Goal: Information Seeking & Learning: Learn about a topic

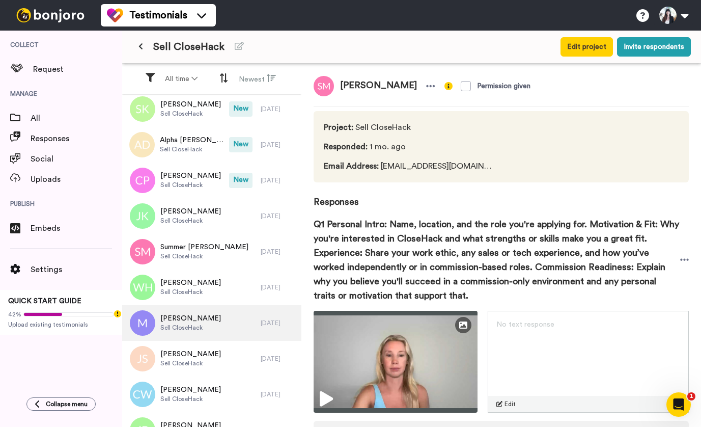
scroll to position [407, 0]
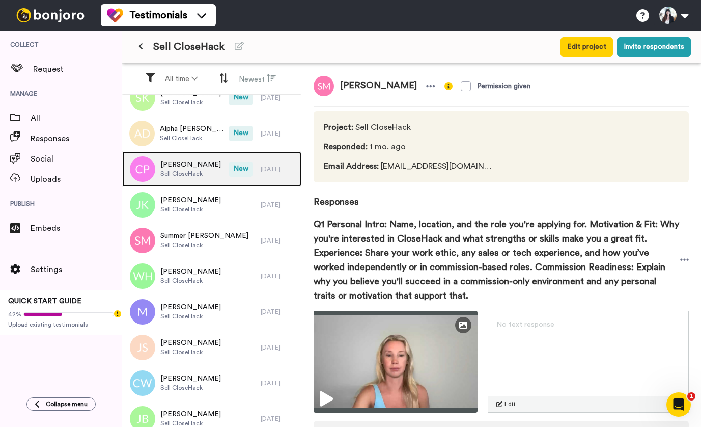
click at [186, 172] on span "Sell CloseHack" at bounding box center [190, 174] width 61 height 8
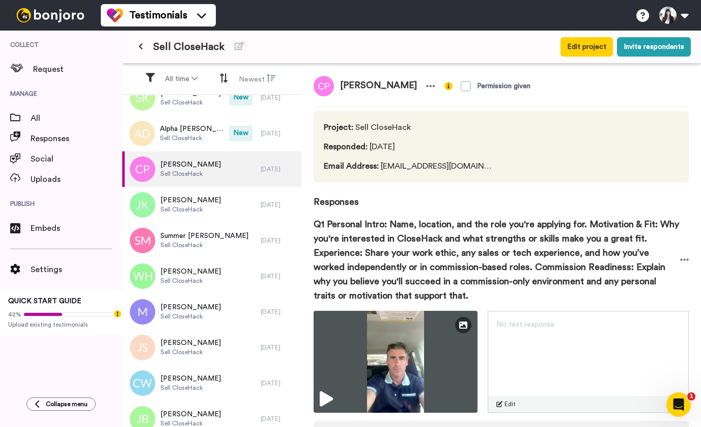
click at [350, 84] on span "[PERSON_NAME]" at bounding box center [378, 86] width 89 height 20
copy div "[PERSON_NAME]"
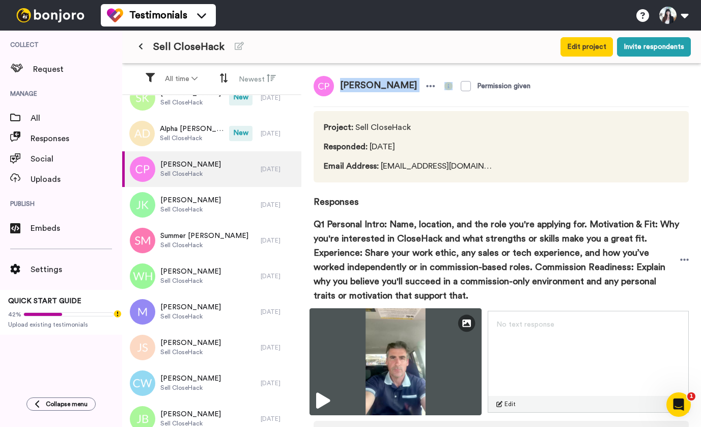
click at [387, 346] on img at bounding box center [395, 361] width 172 height 107
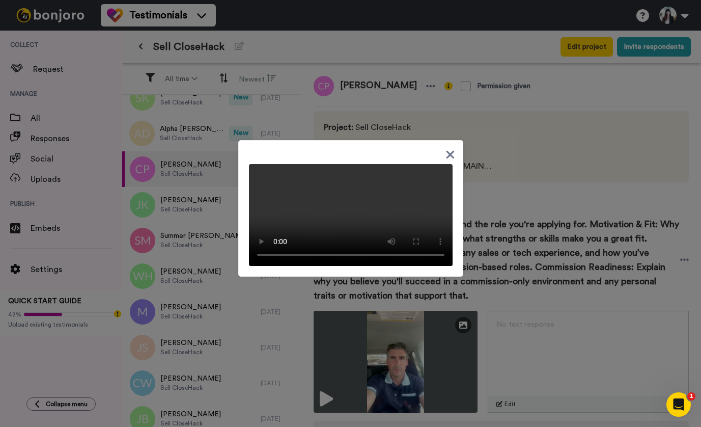
click at [446, 148] on icon at bounding box center [450, 154] width 10 height 13
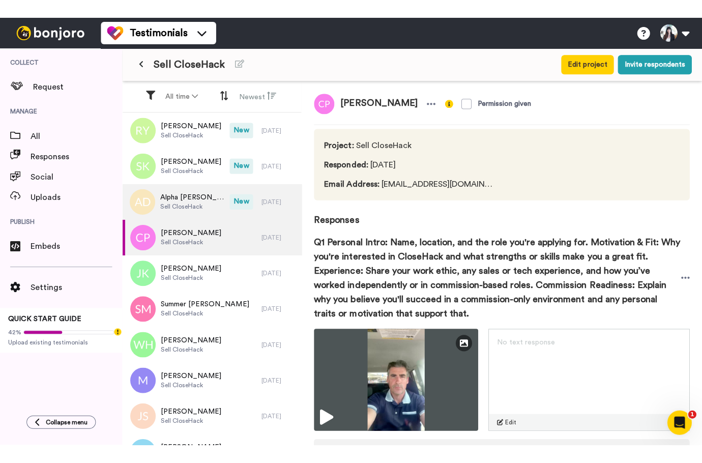
scroll to position [356, 0]
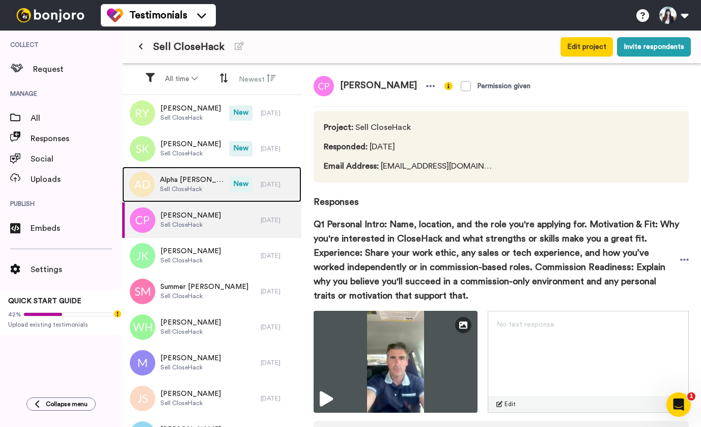
click at [182, 174] on div "Alpha [PERSON_NAME] Sell CloseHack" at bounding box center [175, 184] width 107 height 36
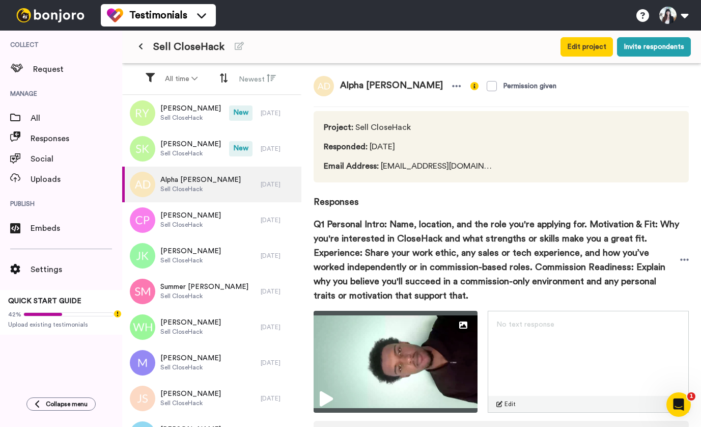
click at [353, 86] on span "Alpha [PERSON_NAME]" at bounding box center [391, 86] width 115 height 20
click at [350, 86] on span "Alpha [PERSON_NAME]" at bounding box center [391, 86] width 115 height 20
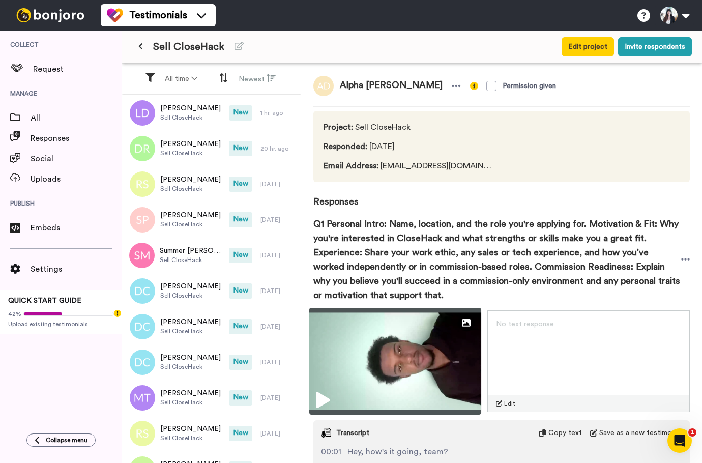
click at [434, 357] on img at bounding box center [395, 361] width 173 height 107
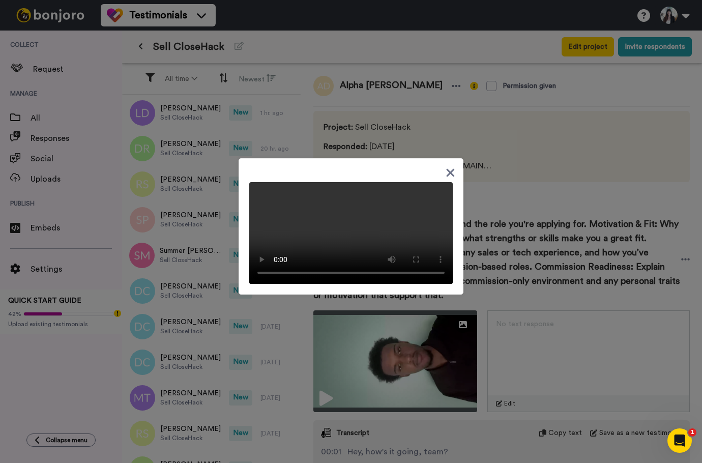
click at [313, 53] on div at bounding box center [351, 231] width 702 height 463
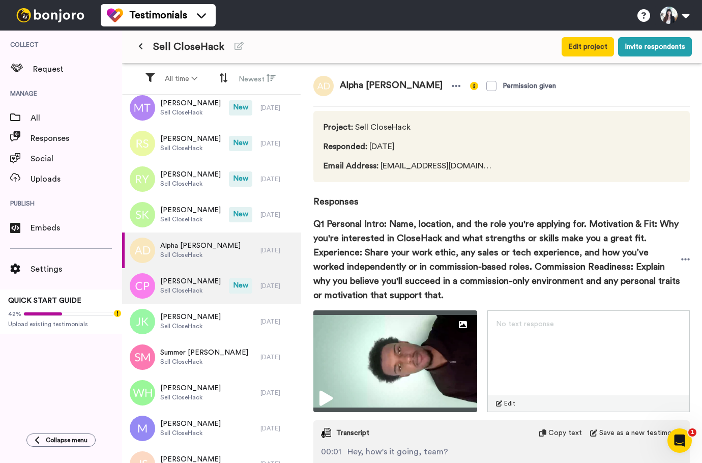
scroll to position [305, 0]
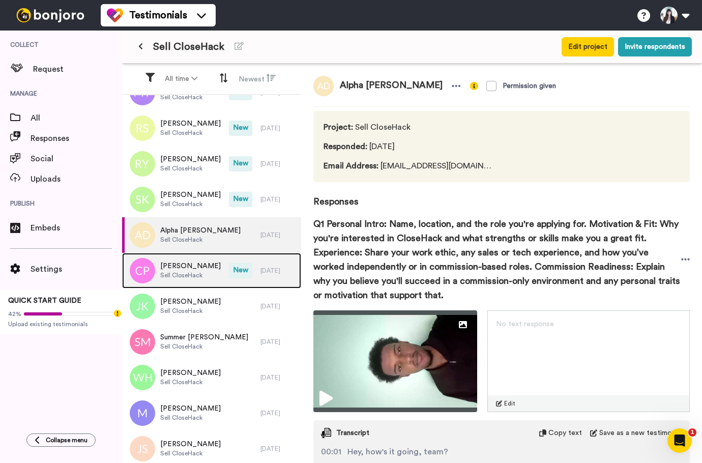
click at [197, 263] on span "[PERSON_NAME]" at bounding box center [190, 266] width 61 height 10
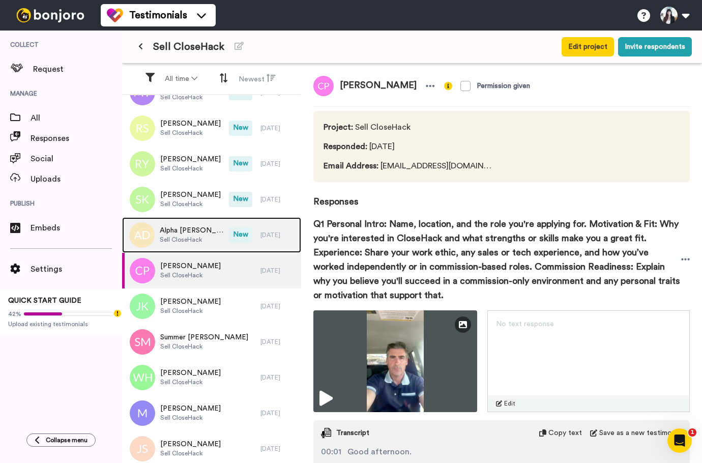
click at [209, 234] on div "Alpha [PERSON_NAME] Sell CloseHack" at bounding box center [175, 235] width 107 height 36
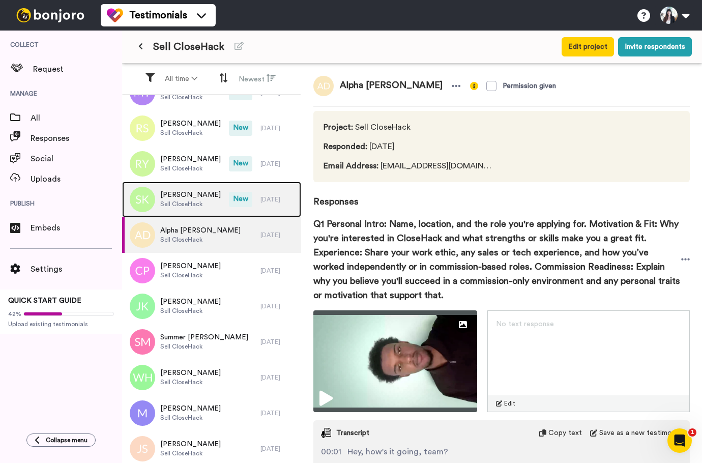
click at [199, 191] on span "[PERSON_NAME]" at bounding box center [190, 195] width 61 height 10
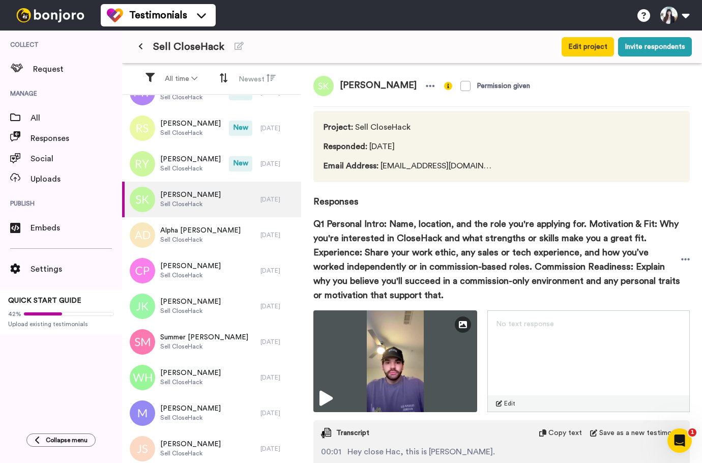
click at [353, 88] on span "[PERSON_NAME]" at bounding box center [378, 86] width 89 height 20
copy div "[PERSON_NAME]"
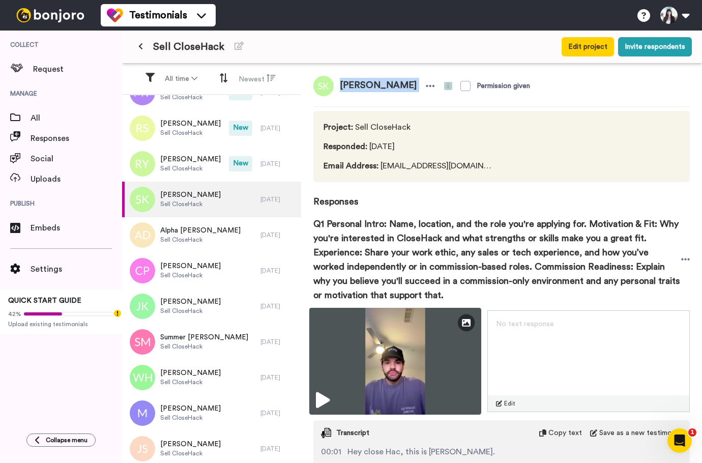
click at [405, 336] on img at bounding box center [395, 361] width 173 height 107
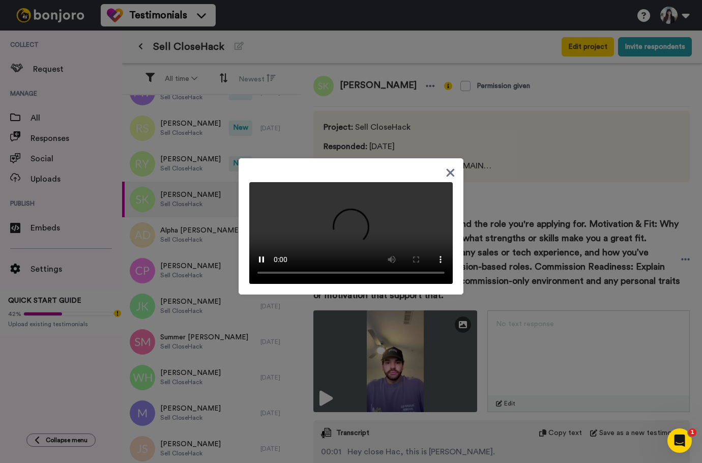
click at [447, 166] on icon at bounding box center [451, 172] width 10 height 13
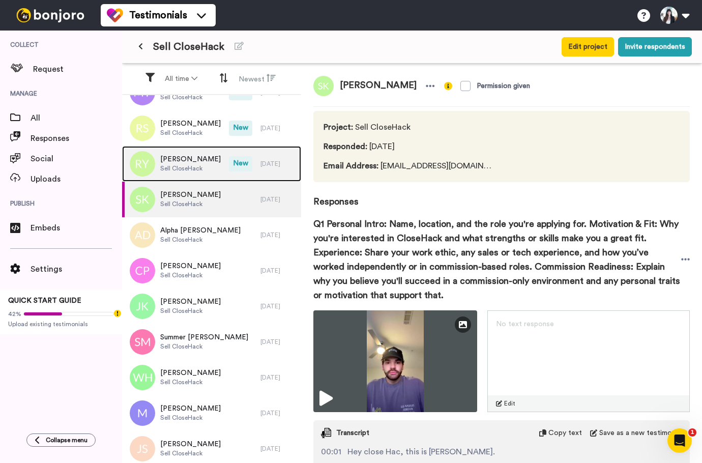
click at [184, 165] on span "Sell CloseHack" at bounding box center [190, 168] width 61 height 8
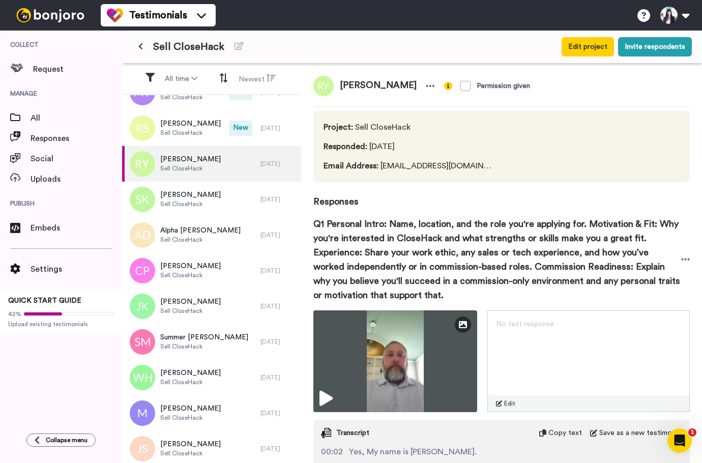
click at [356, 83] on span "[PERSON_NAME]" at bounding box center [378, 86] width 89 height 20
copy div "[PERSON_NAME]"
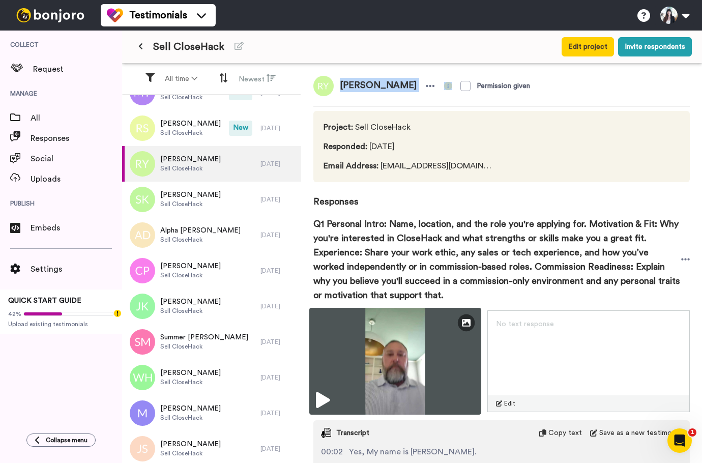
click at [384, 342] on img at bounding box center [395, 361] width 173 height 107
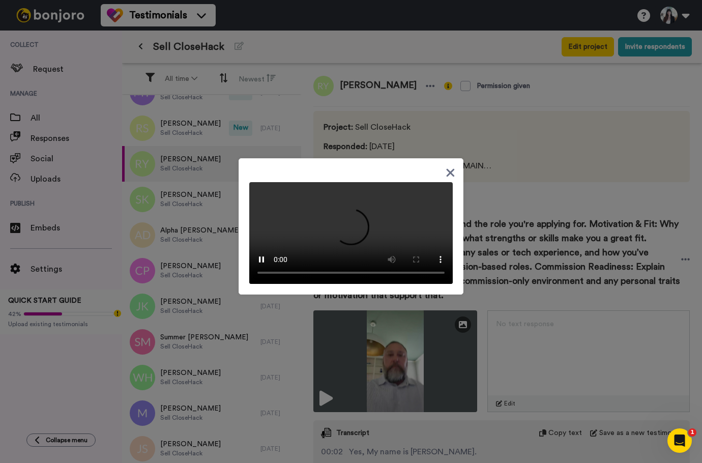
click at [439, 158] on div at bounding box center [351, 226] width 225 height 136
click at [446, 166] on icon at bounding box center [451, 172] width 10 height 13
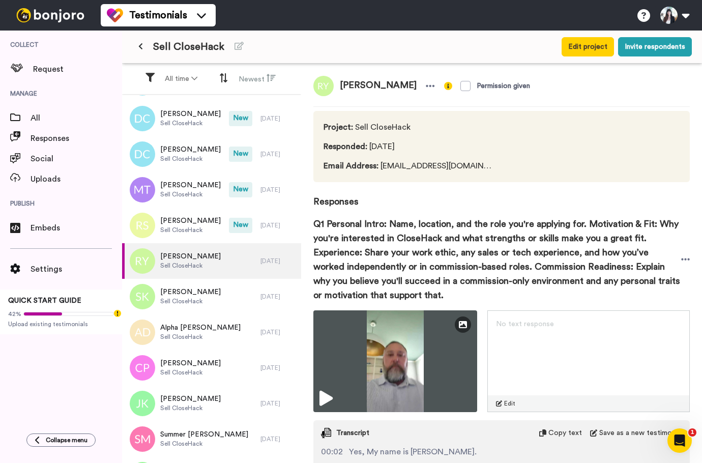
scroll to position [204, 0]
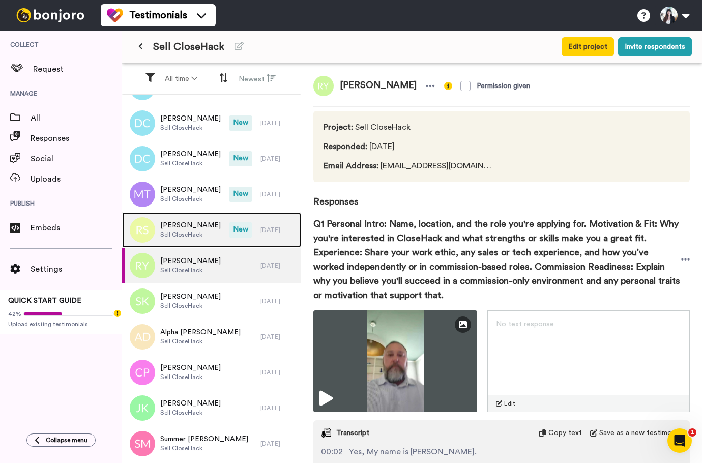
click at [195, 220] on span "[PERSON_NAME]" at bounding box center [190, 225] width 61 height 10
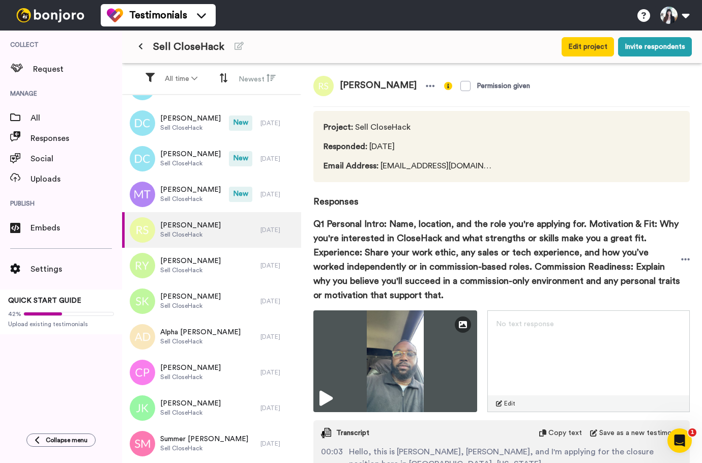
click at [353, 87] on span "[PERSON_NAME]" at bounding box center [378, 86] width 89 height 20
copy div "[PERSON_NAME]"
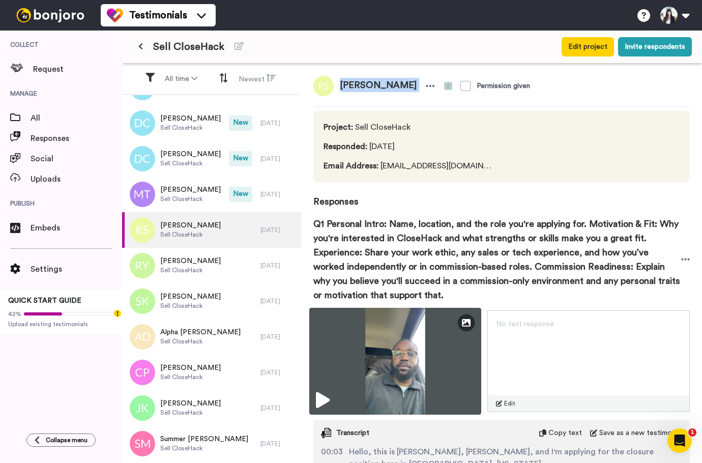
click at [365, 353] on img at bounding box center [395, 361] width 173 height 107
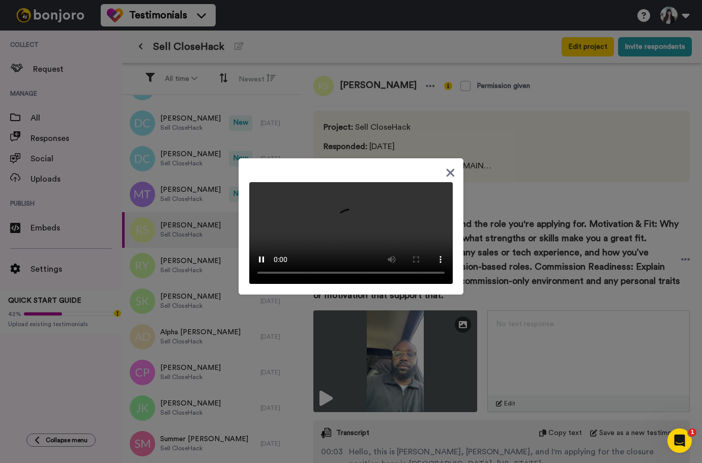
click at [448, 166] on icon at bounding box center [451, 172] width 10 height 13
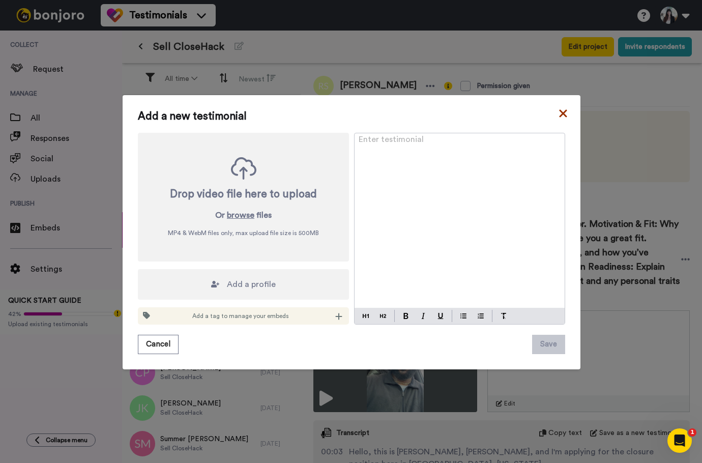
click at [559, 111] on icon at bounding box center [563, 113] width 8 height 8
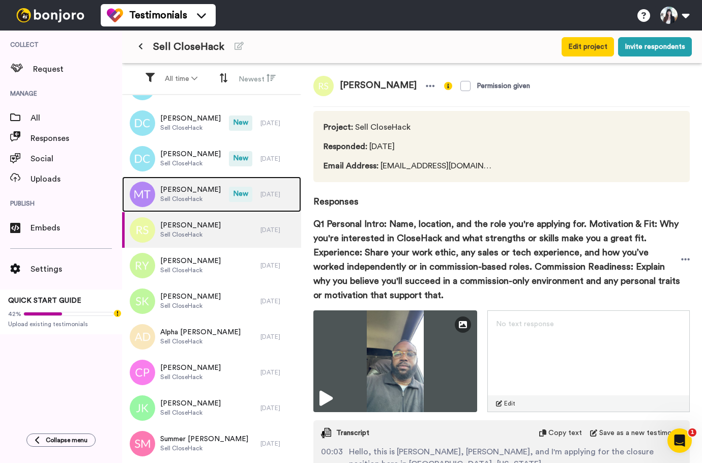
click at [185, 198] on span "Sell CloseHack" at bounding box center [190, 199] width 61 height 8
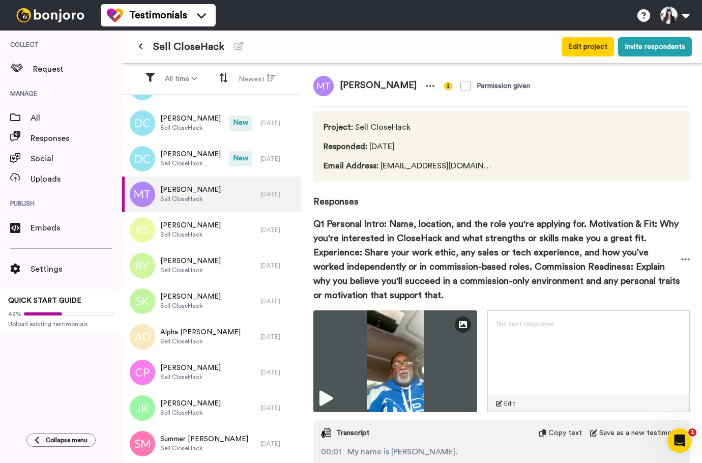
click at [350, 88] on span "[PERSON_NAME]" at bounding box center [378, 86] width 89 height 20
copy div "[PERSON_NAME]"
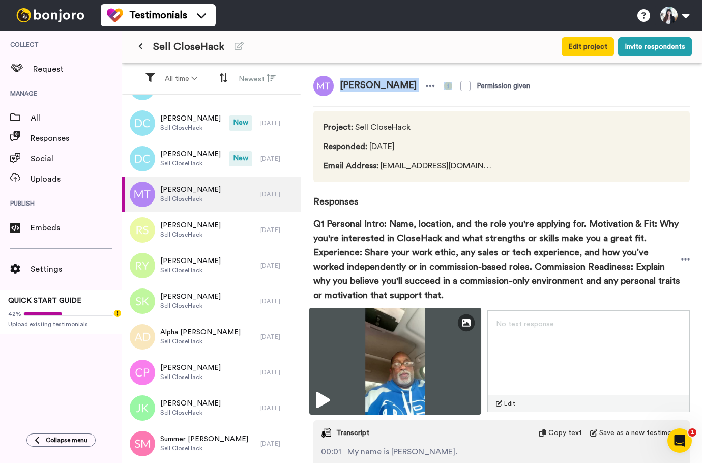
click at [402, 342] on img at bounding box center [395, 361] width 173 height 107
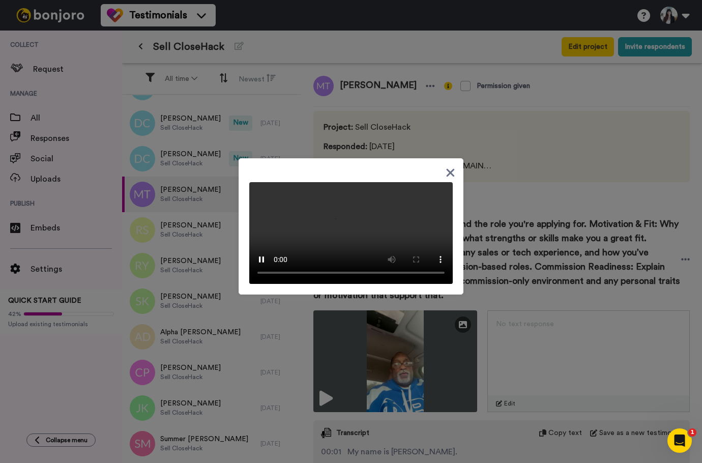
click at [449, 166] on icon at bounding box center [451, 172] width 10 height 13
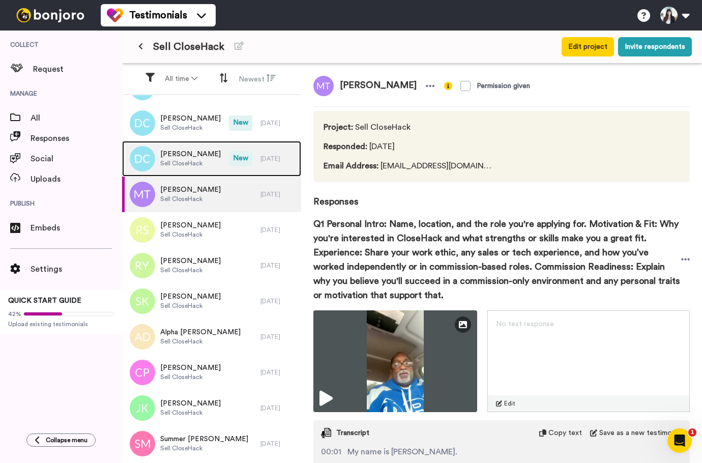
click at [171, 154] on span "[PERSON_NAME]" at bounding box center [190, 154] width 61 height 10
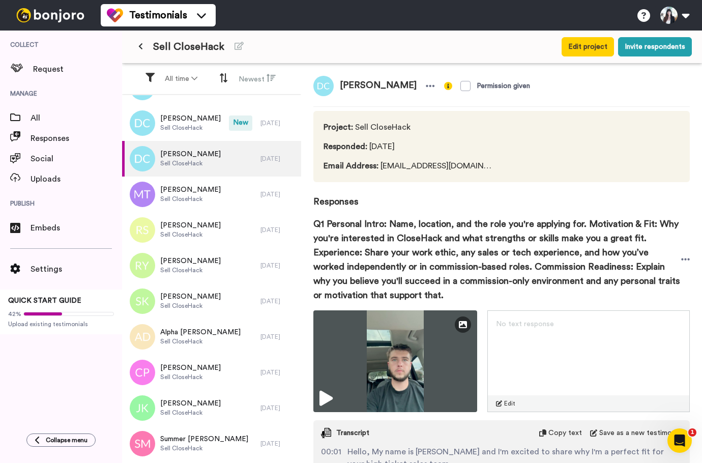
click at [350, 87] on span "[PERSON_NAME]" at bounding box center [378, 86] width 89 height 20
copy div "[PERSON_NAME]"
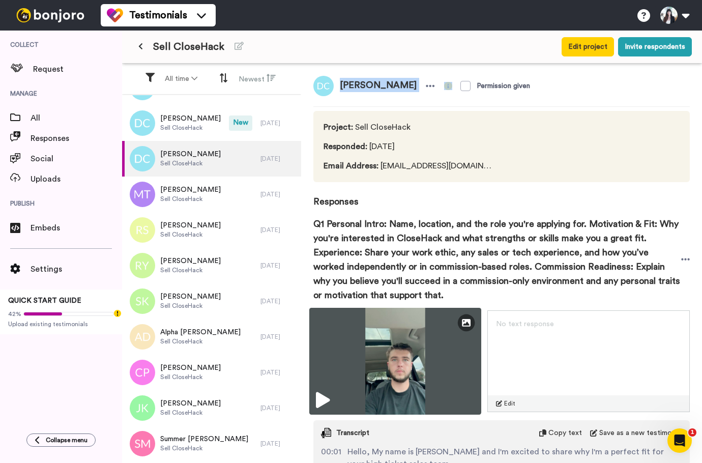
click at [400, 340] on img at bounding box center [395, 361] width 173 height 107
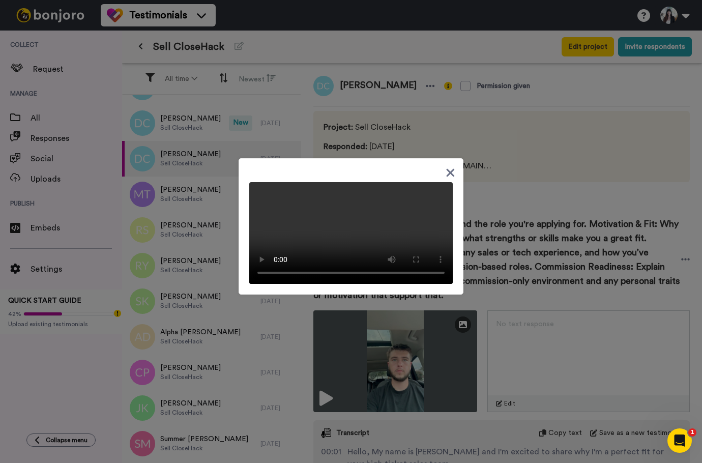
click at [447, 166] on icon at bounding box center [451, 172] width 10 height 13
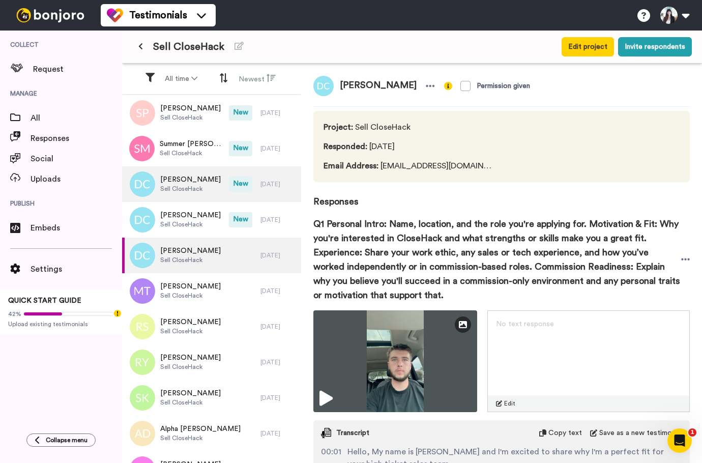
scroll to position [102, 0]
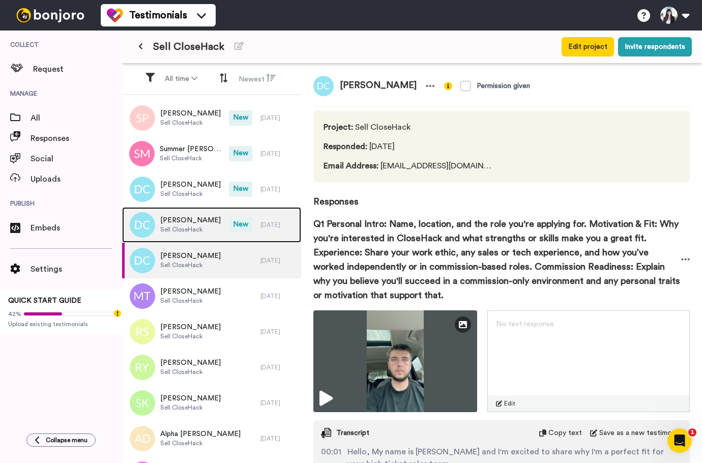
click at [197, 222] on span "[PERSON_NAME]" at bounding box center [190, 220] width 61 height 10
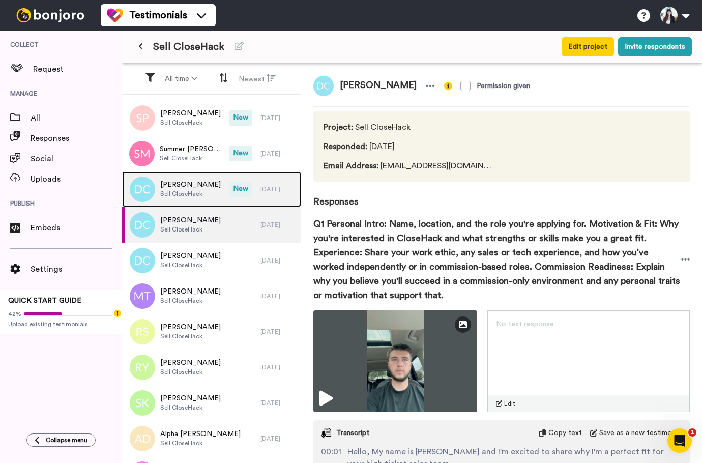
click at [185, 188] on span "[PERSON_NAME]" at bounding box center [190, 185] width 61 height 10
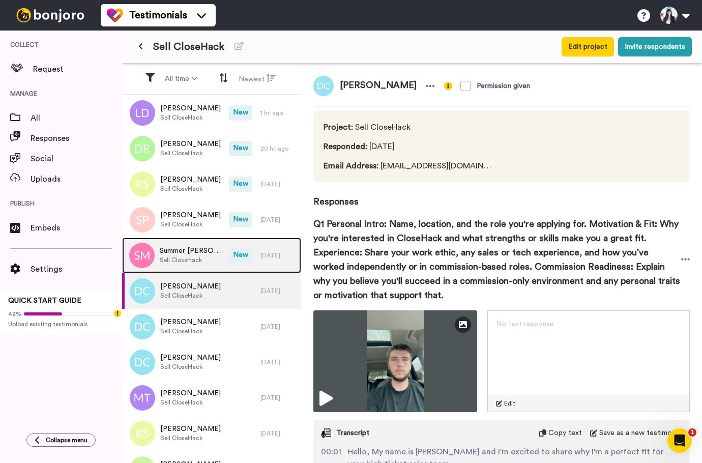
click at [193, 259] on span "Sell CloseHack" at bounding box center [192, 260] width 64 height 8
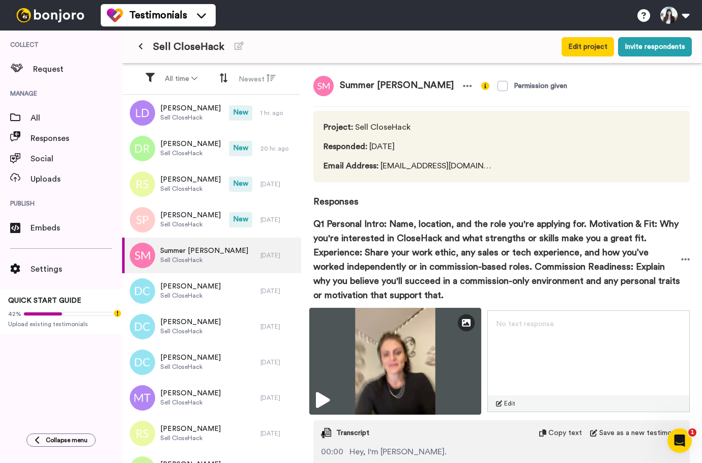
click at [404, 357] on img at bounding box center [395, 361] width 173 height 107
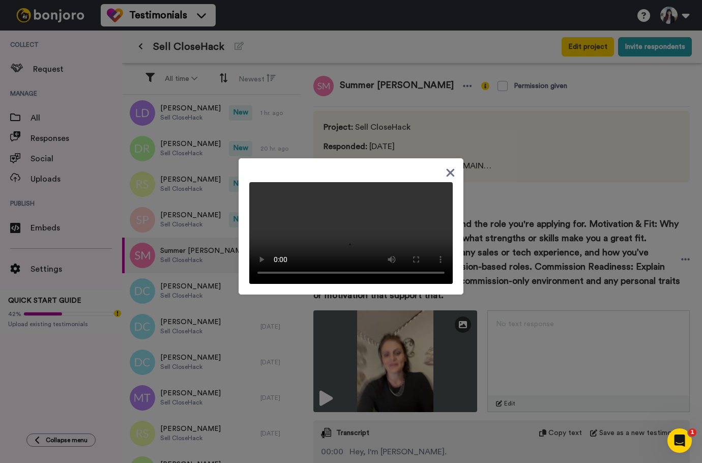
click at [446, 166] on icon at bounding box center [451, 172] width 10 height 13
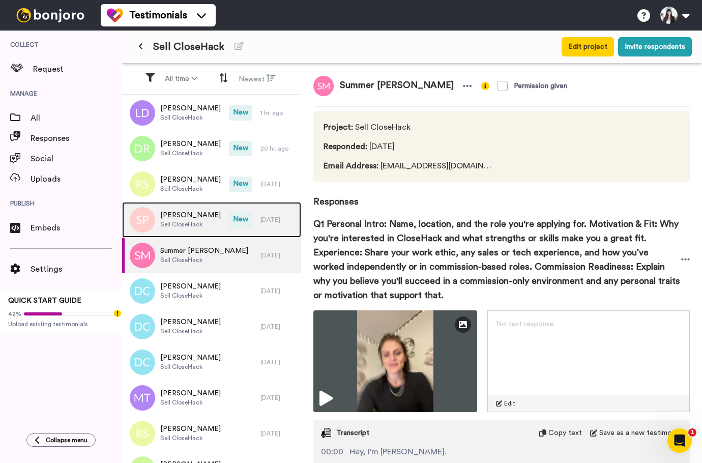
click at [190, 232] on div "[PERSON_NAME] Sell CloseHack" at bounding box center [175, 220] width 107 height 36
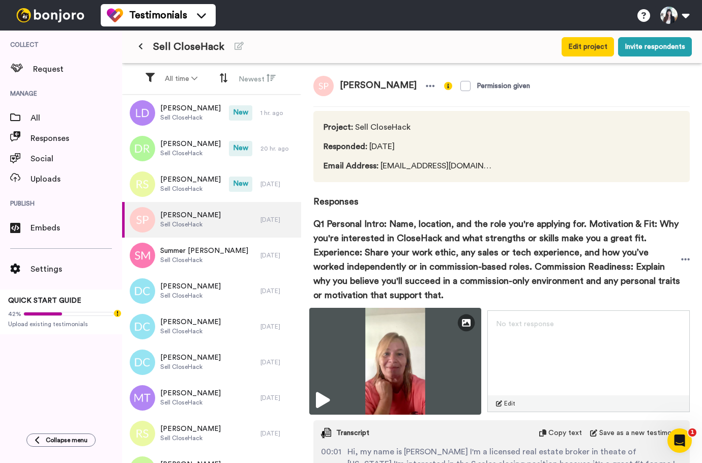
click at [402, 348] on img at bounding box center [395, 361] width 173 height 107
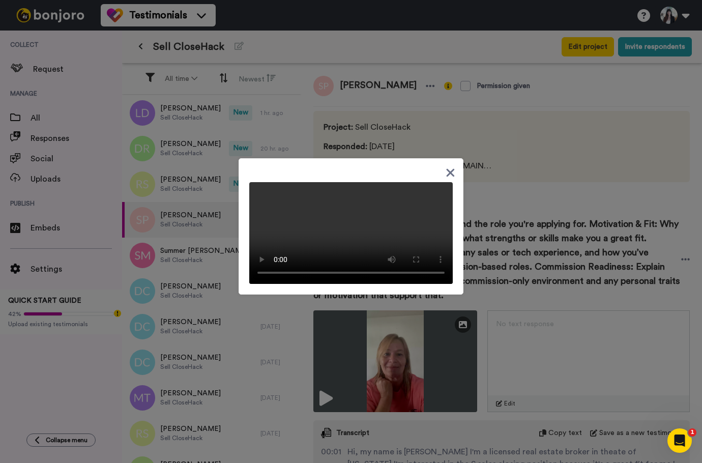
click at [448, 169] on icon at bounding box center [451, 173] width 8 height 8
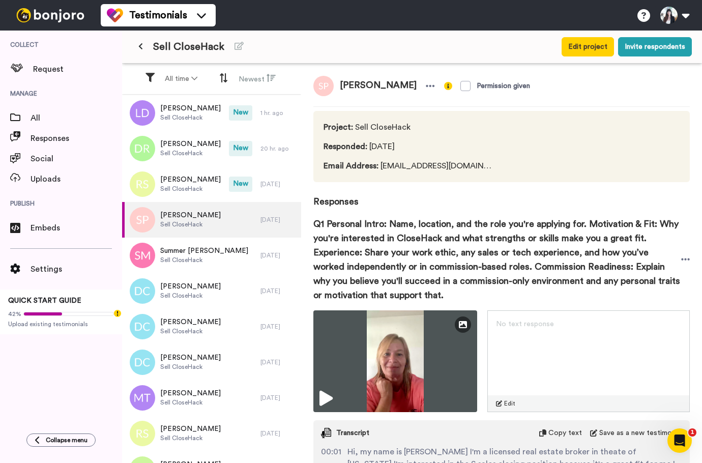
click at [350, 82] on span "[PERSON_NAME]" at bounding box center [378, 86] width 89 height 20
copy div "[PERSON_NAME]"
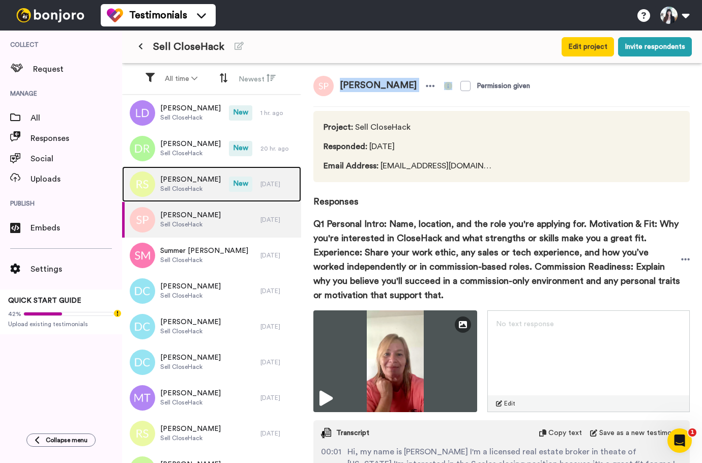
click at [184, 180] on span "[PERSON_NAME]" at bounding box center [190, 180] width 61 height 10
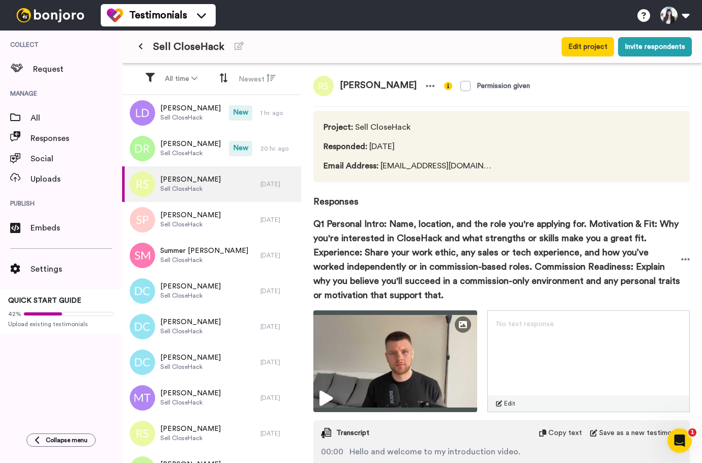
click at [345, 86] on span "[PERSON_NAME]" at bounding box center [378, 86] width 89 height 20
copy div "[PERSON_NAME]"
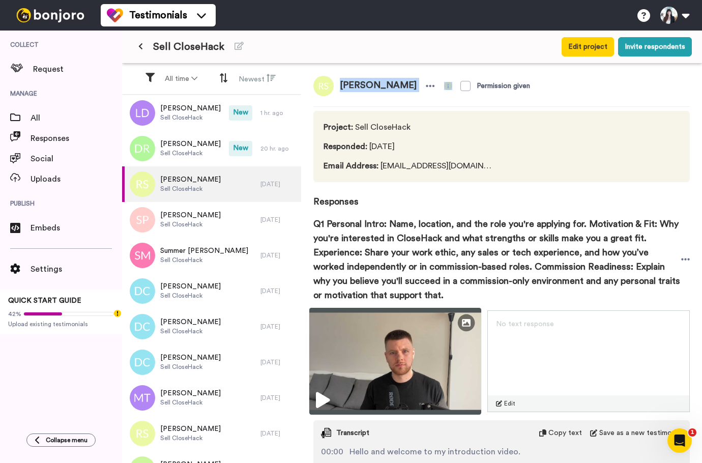
click at [408, 354] on img at bounding box center [395, 361] width 173 height 107
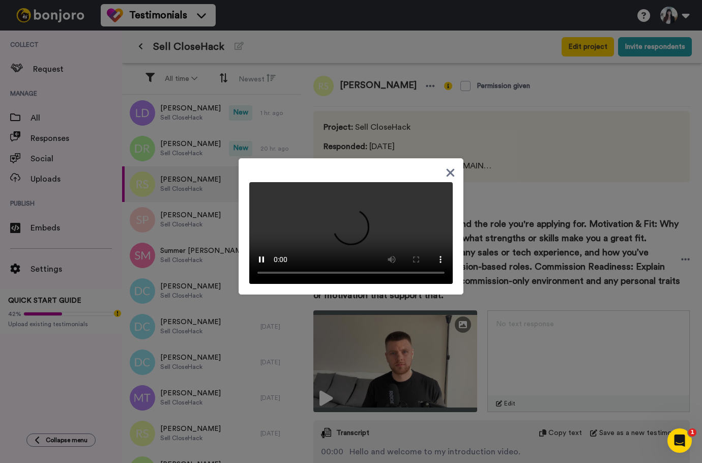
click at [446, 167] on icon at bounding box center [451, 172] width 10 height 13
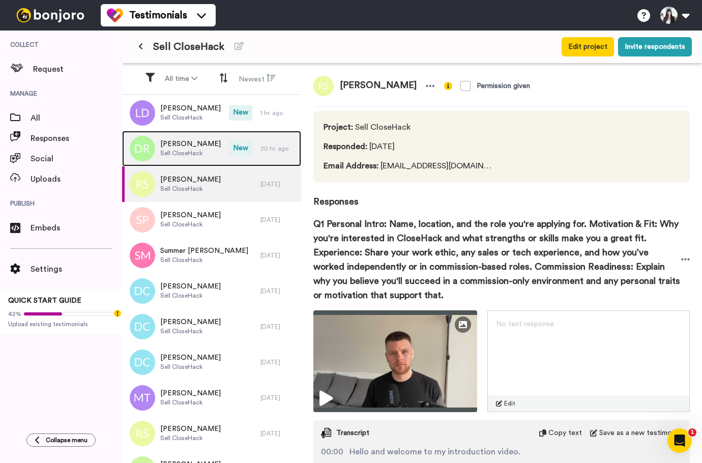
click at [185, 140] on span "[PERSON_NAME]" at bounding box center [190, 144] width 61 height 10
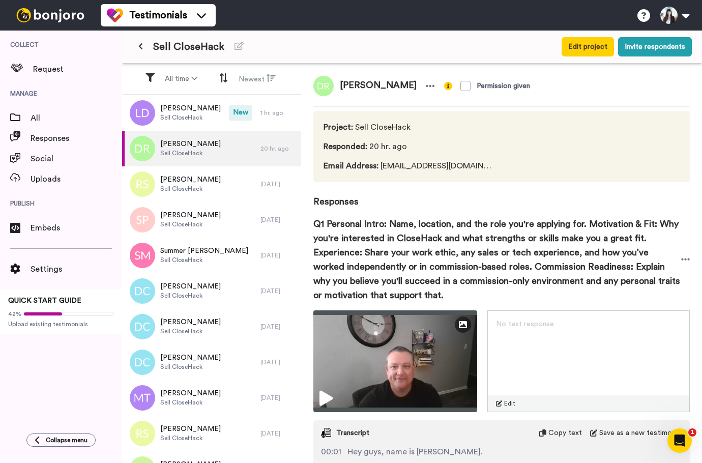
click at [355, 90] on span "[PERSON_NAME]" at bounding box center [378, 86] width 89 height 20
click at [353, 83] on span "[PERSON_NAME]" at bounding box center [378, 86] width 89 height 20
copy div "[PERSON_NAME]"
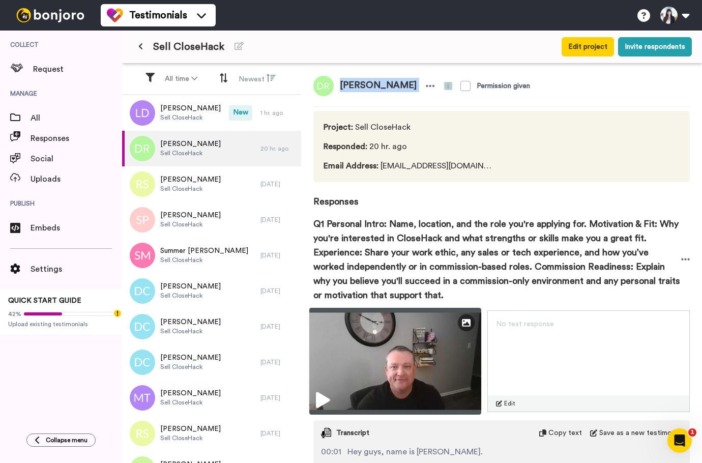
click at [412, 340] on img at bounding box center [395, 361] width 173 height 107
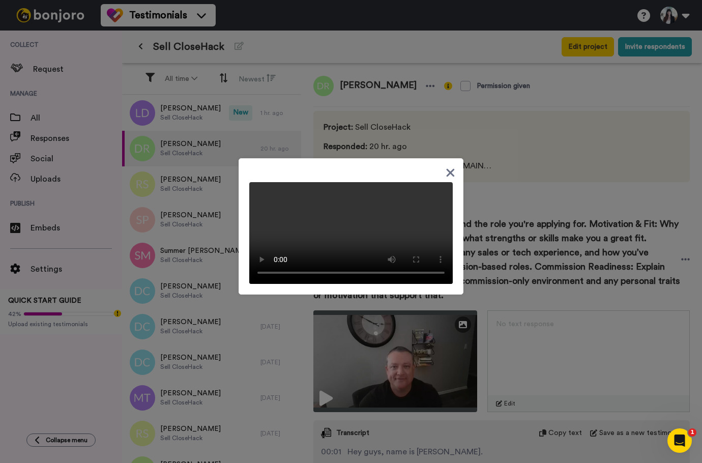
click at [447, 166] on icon at bounding box center [451, 172] width 10 height 13
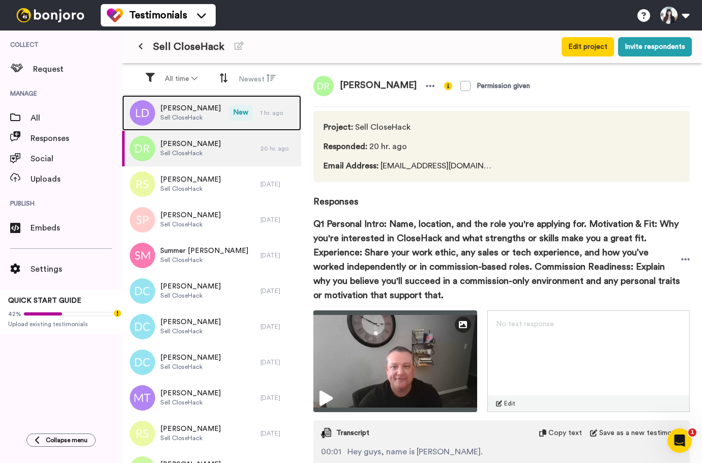
click at [187, 117] on span "Sell CloseHack" at bounding box center [190, 118] width 61 height 8
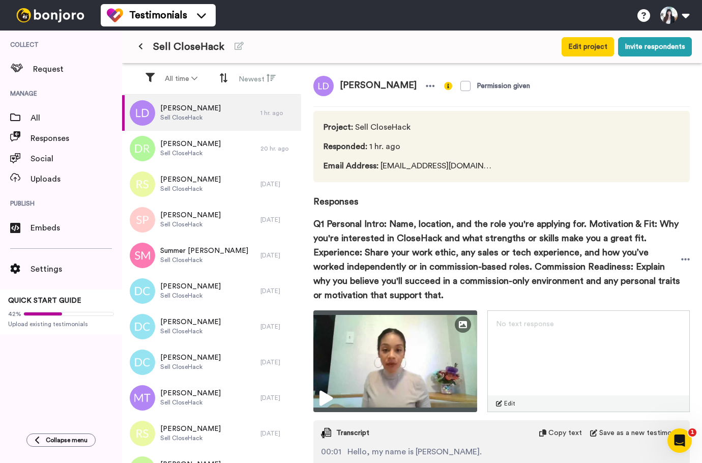
click at [359, 84] on span "[PERSON_NAME]" at bounding box center [378, 86] width 89 height 20
copy div "[PERSON_NAME]"
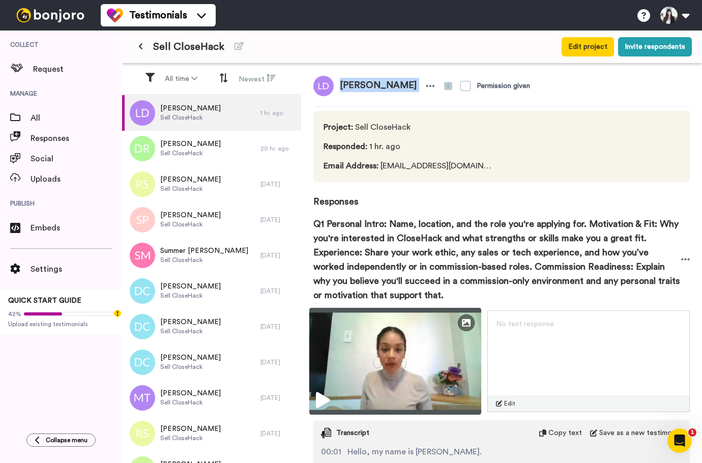
click at [413, 362] on img at bounding box center [395, 361] width 173 height 107
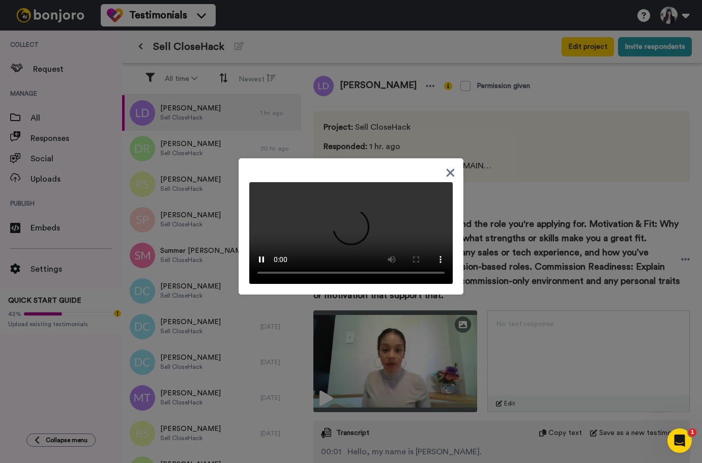
click at [450, 166] on icon at bounding box center [451, 172] width 10 height 13
